Goal: Task Accomplishment & Management: Manage account settings

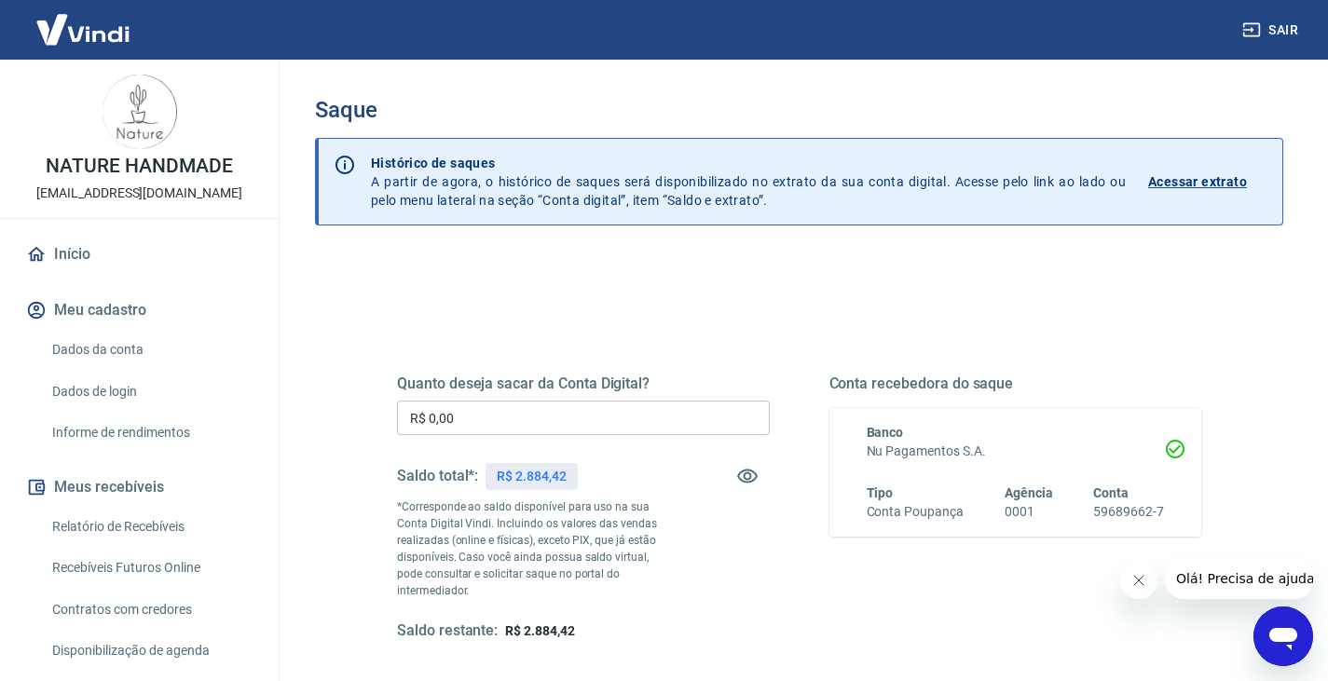
click at [496, 420] on input "R$ 0,00" at bounding box center [583, 418] width 373 height 34
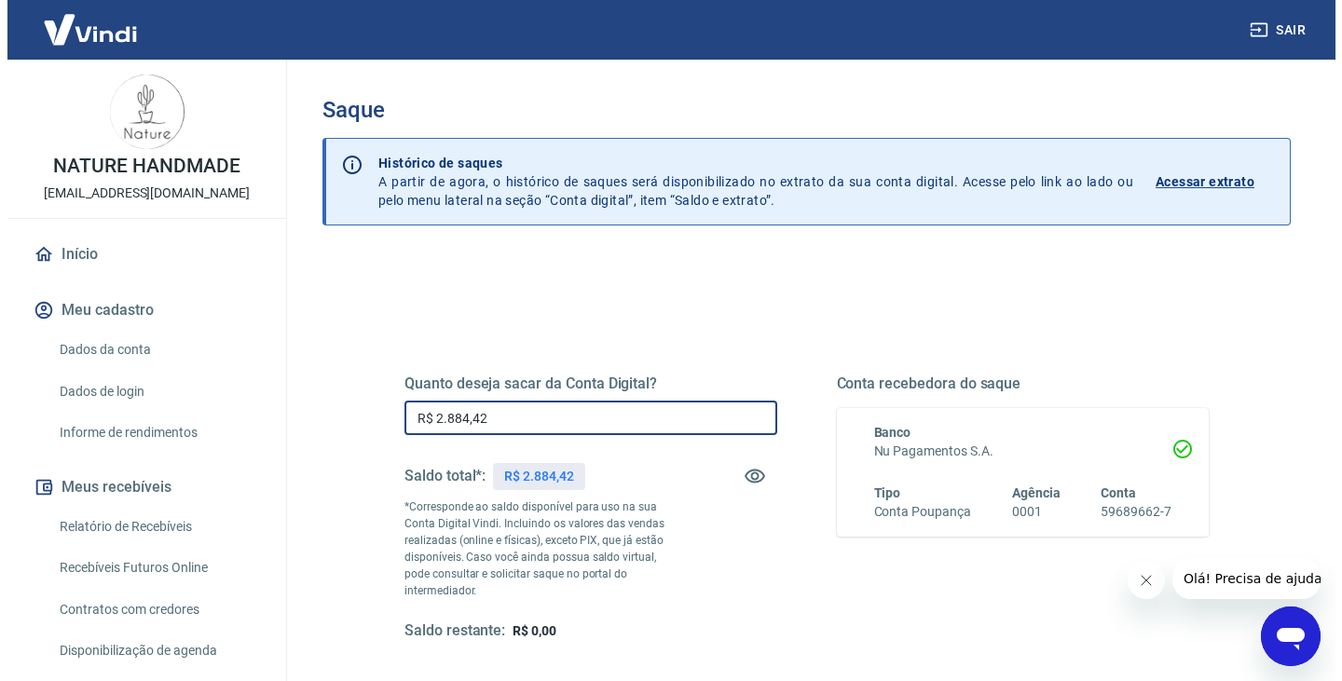
scroll to position [186, 0]
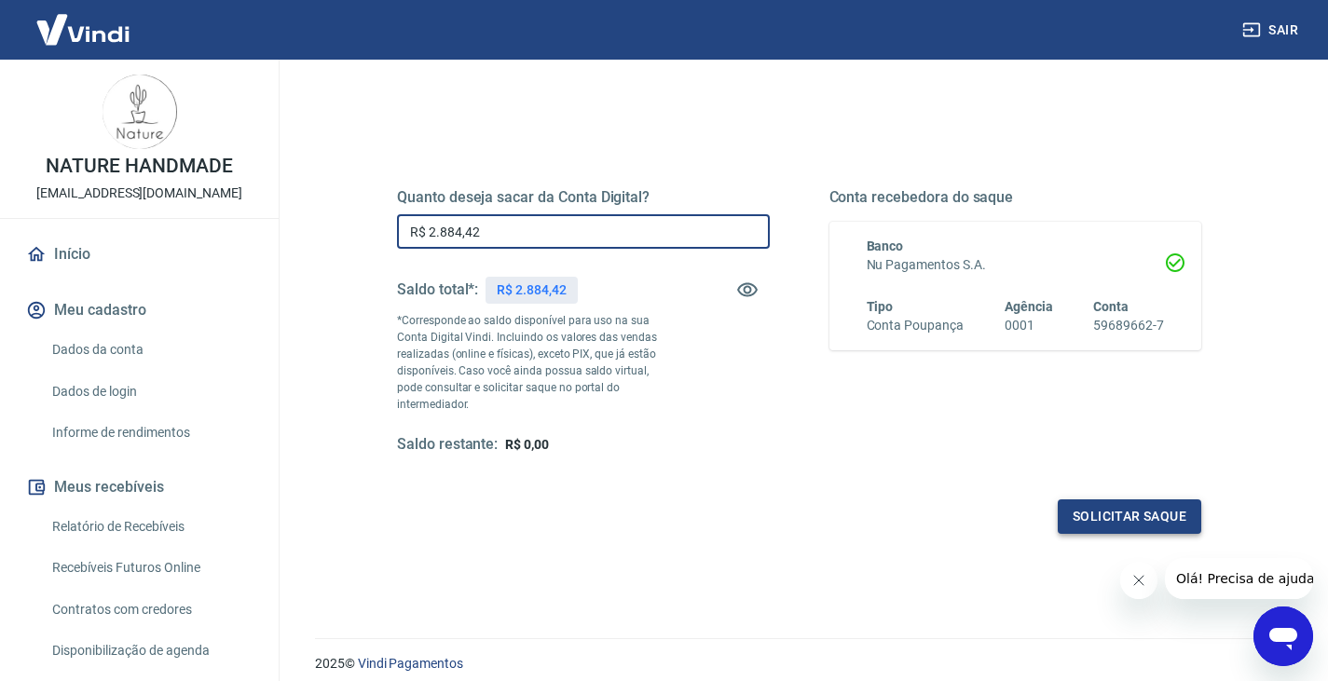
type input "R$ 2.884,42"
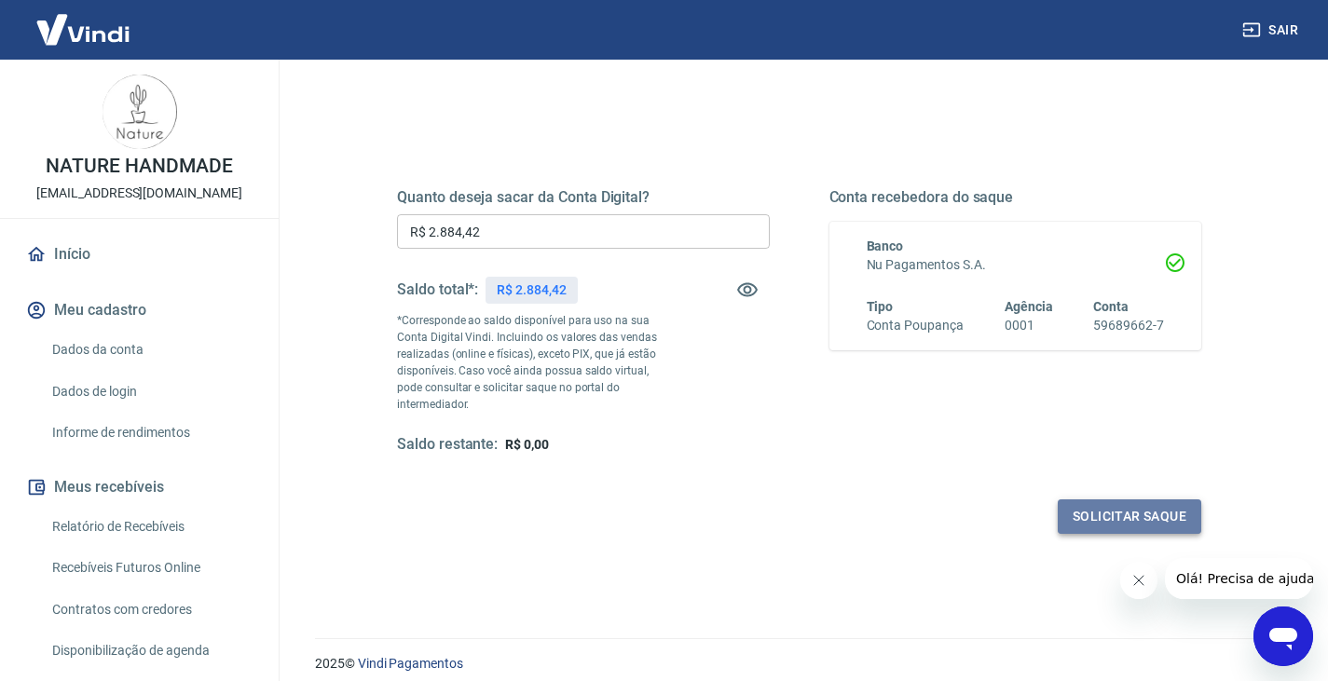
click at [1154, 513] on button "Solicitar saque" at bounding box center [1130, 516] width 144 height 34
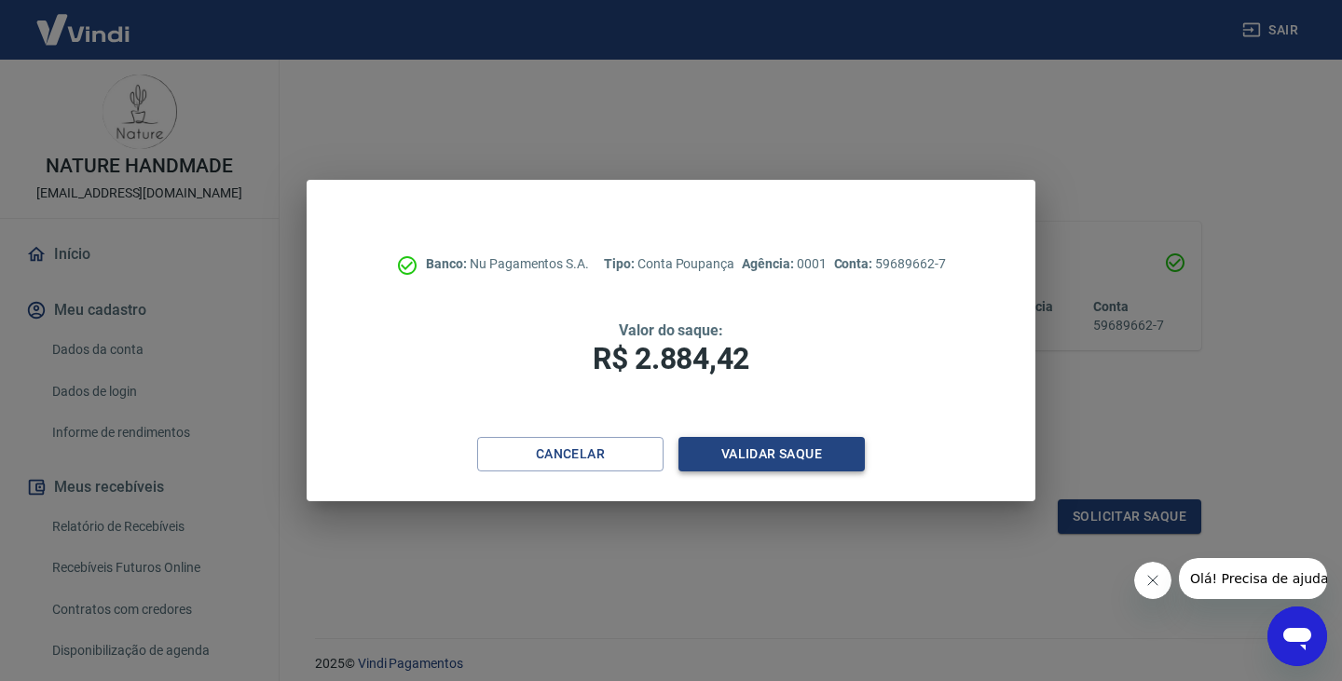
drag, startPoint x: 759, startPoint y: 436, endPoint x: 761, endPoint y: 451, distance: 15.0
click at [760, 436] on div "Banco: Nu Pagamentos S.A. Tipo: Conta Poupança Agência: 0001 Conta: 59689662-7 …" at bounding box center [671, 308] width 728 height 257
click at [761, 451] on button "Validar saque" at bounding box center [771, 454] width 186 height 34
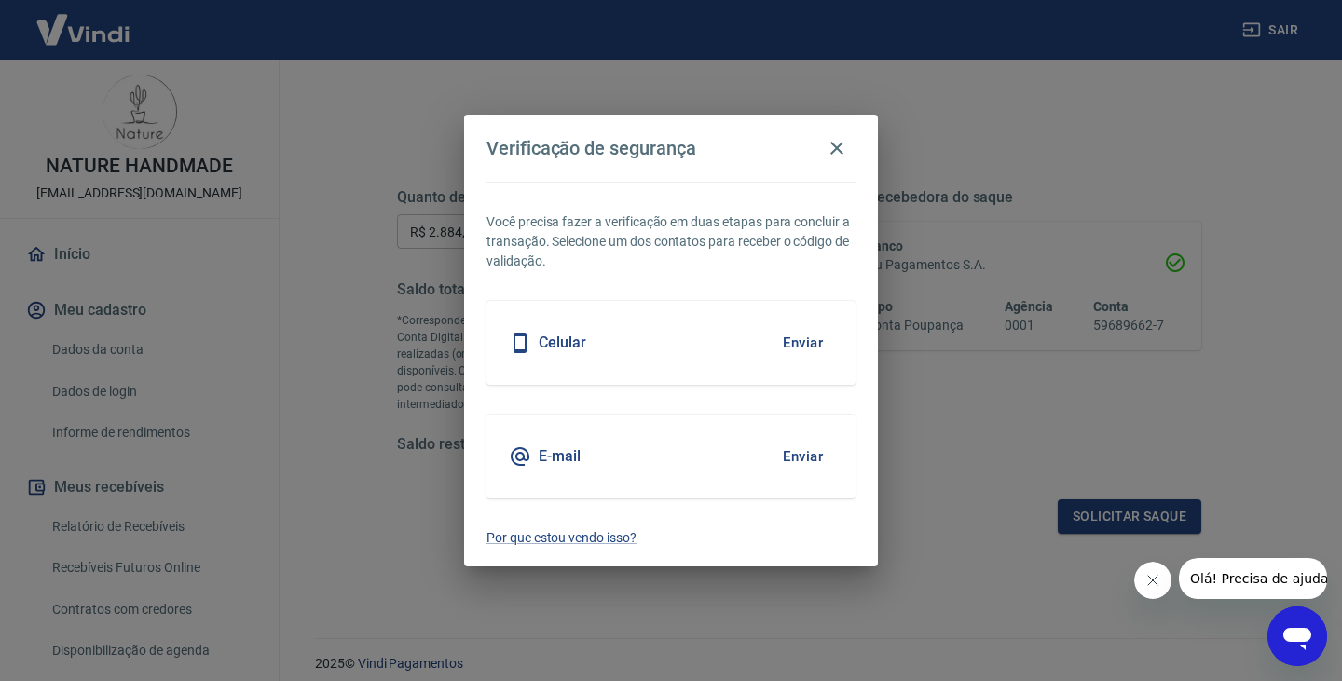
click at [776, 461] on button "Enviar" at bounding box center [803, 456] width 61 height 39
click at [795, 451] on button "Enviar" at bounding box center [803, 456] width 61 height 39
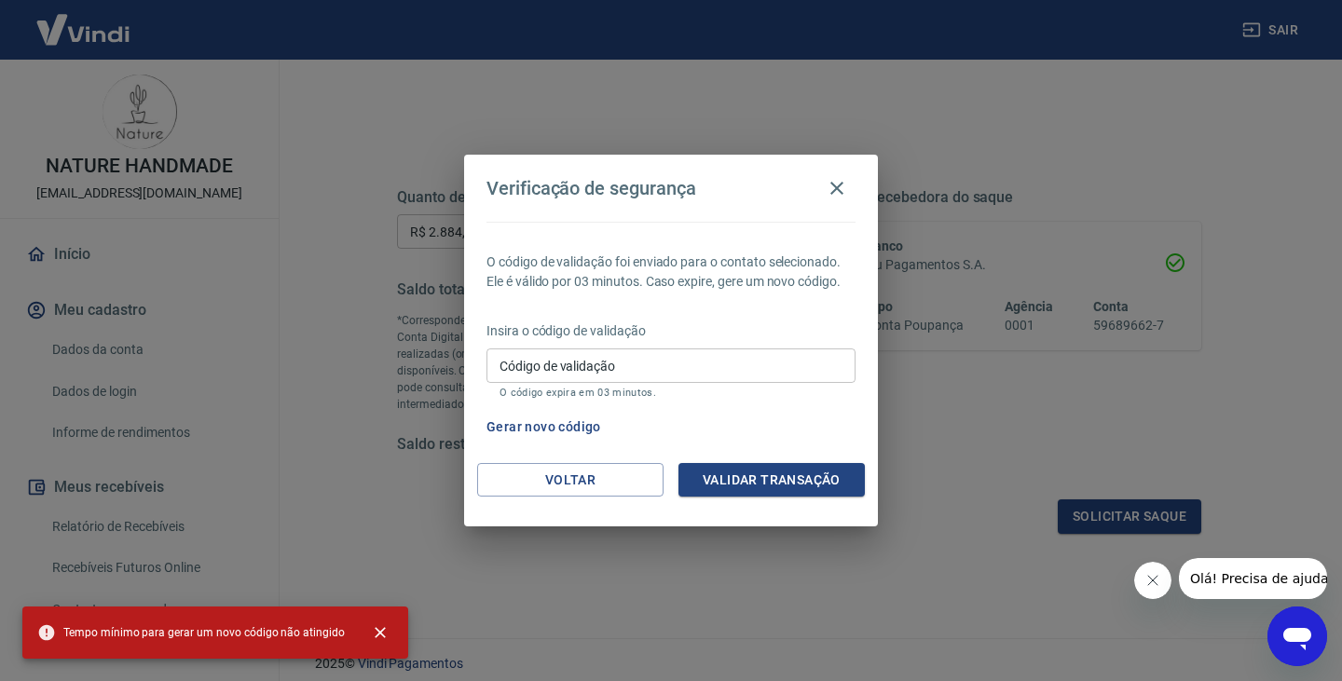
click at [588, 367] on div "Código de validação Código de validação O código expira em 03 minutos." at bounding box center [670, 374] width 369 height 50
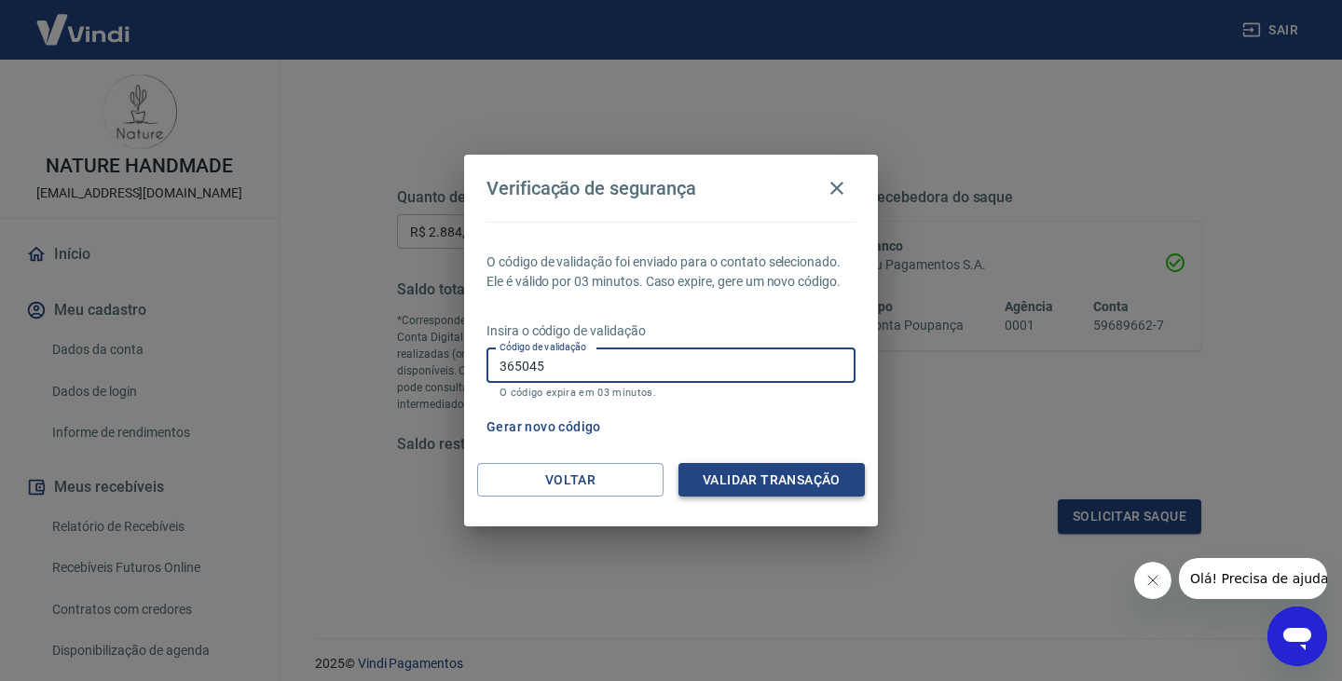
type input "365045"
click at [766, 484] on button "Validar transação" at bounding box center [771, 480] width 186 height 34
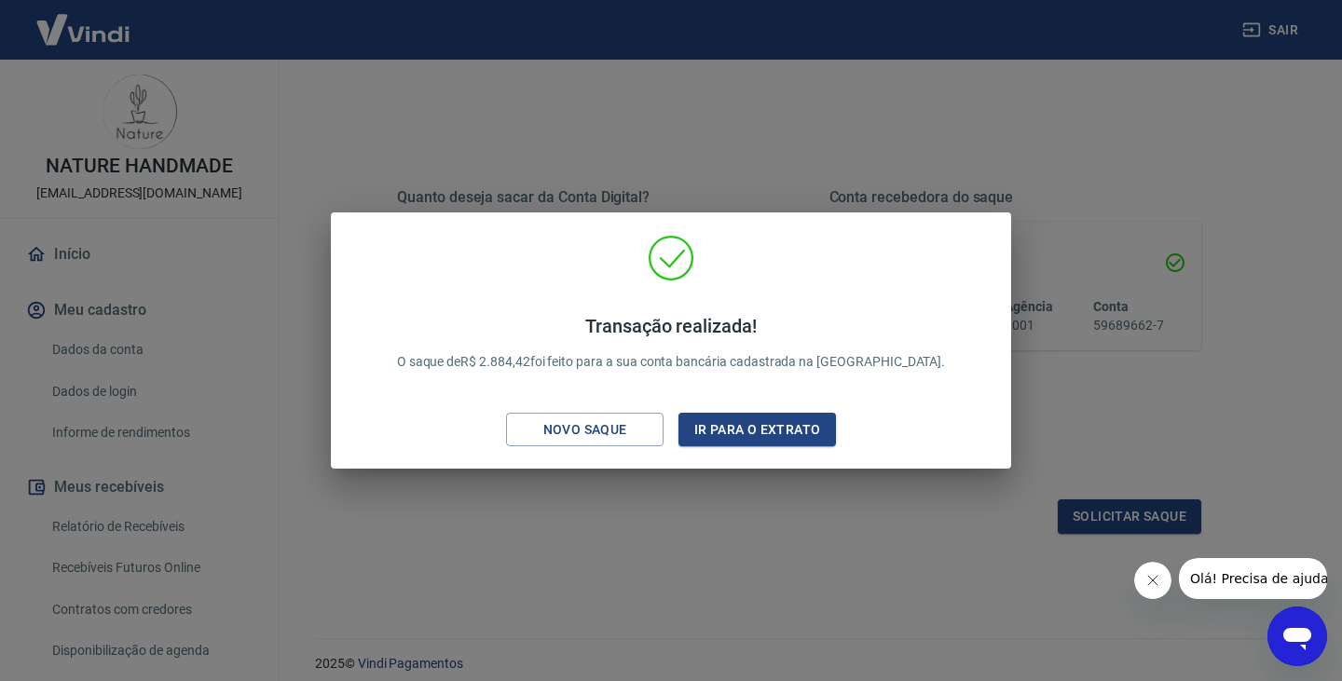
click at [1146, 579] on icon "Fechar mensagem da empresa" at bounding box center [1151, 580] width 15 height 15
click at [1161, 579] on button "Fechar mensagem da empresa" at bounding box center [1151, 580] width 37 height 37
